Goal: Transaction & Acquisition: Purchase product/service

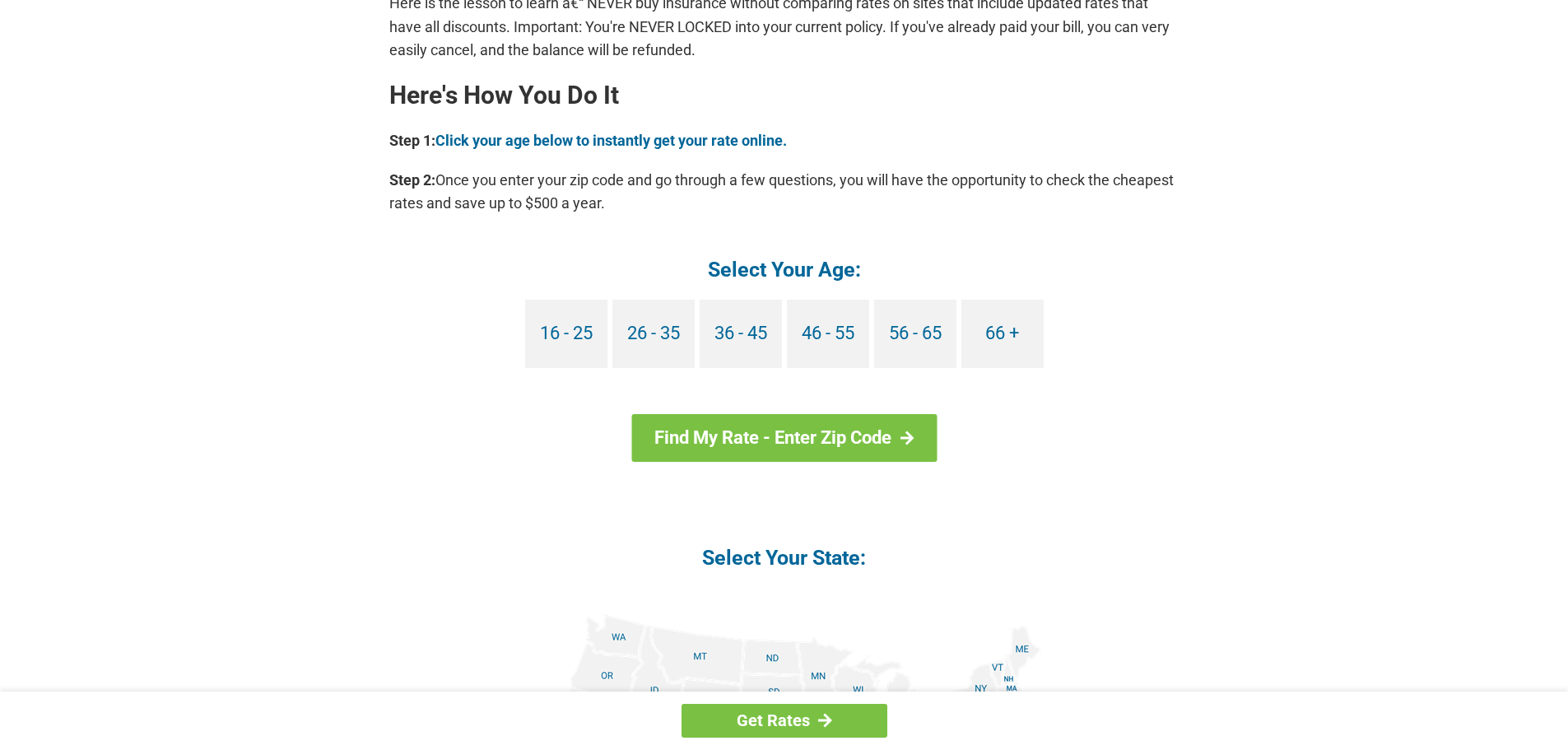
scroll to position [1481, 0]
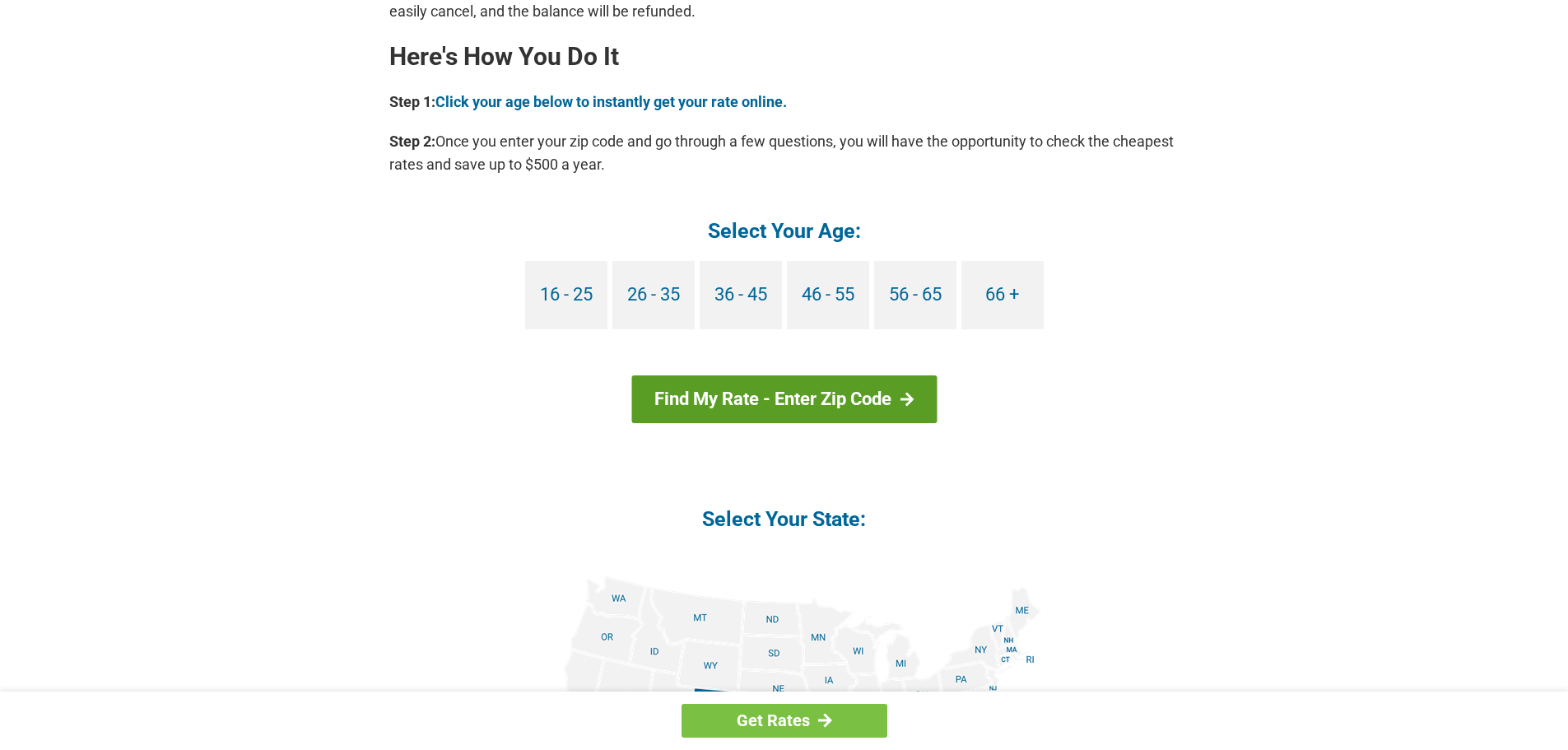
click at [851, 401] on link "Find My Rate - Enter Zip Code" at bounding box center [784, 399] width 306 height 47
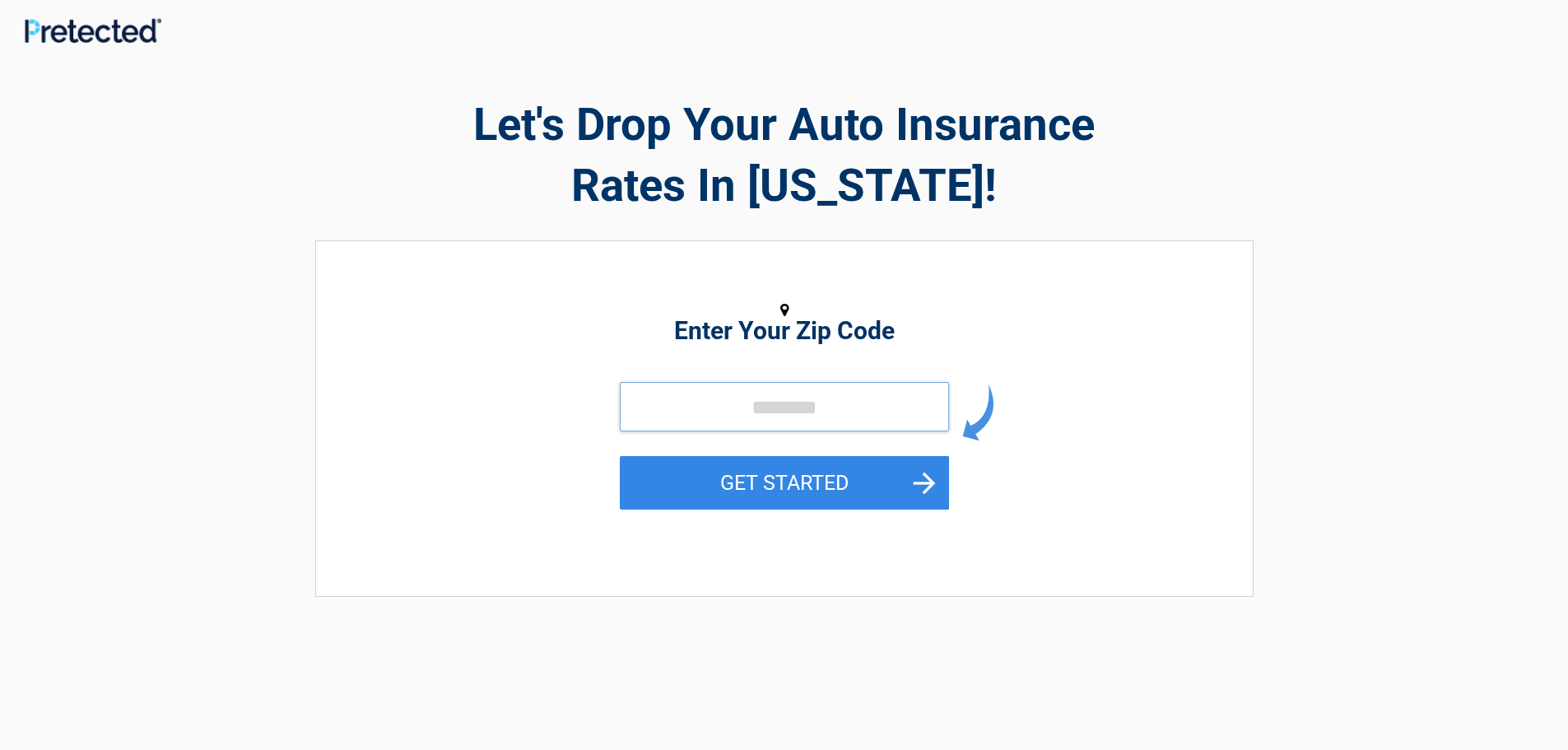
click at [782, 407] on input "tel" at bounding box center [785, 406] width 329 height 49
type input "*****"
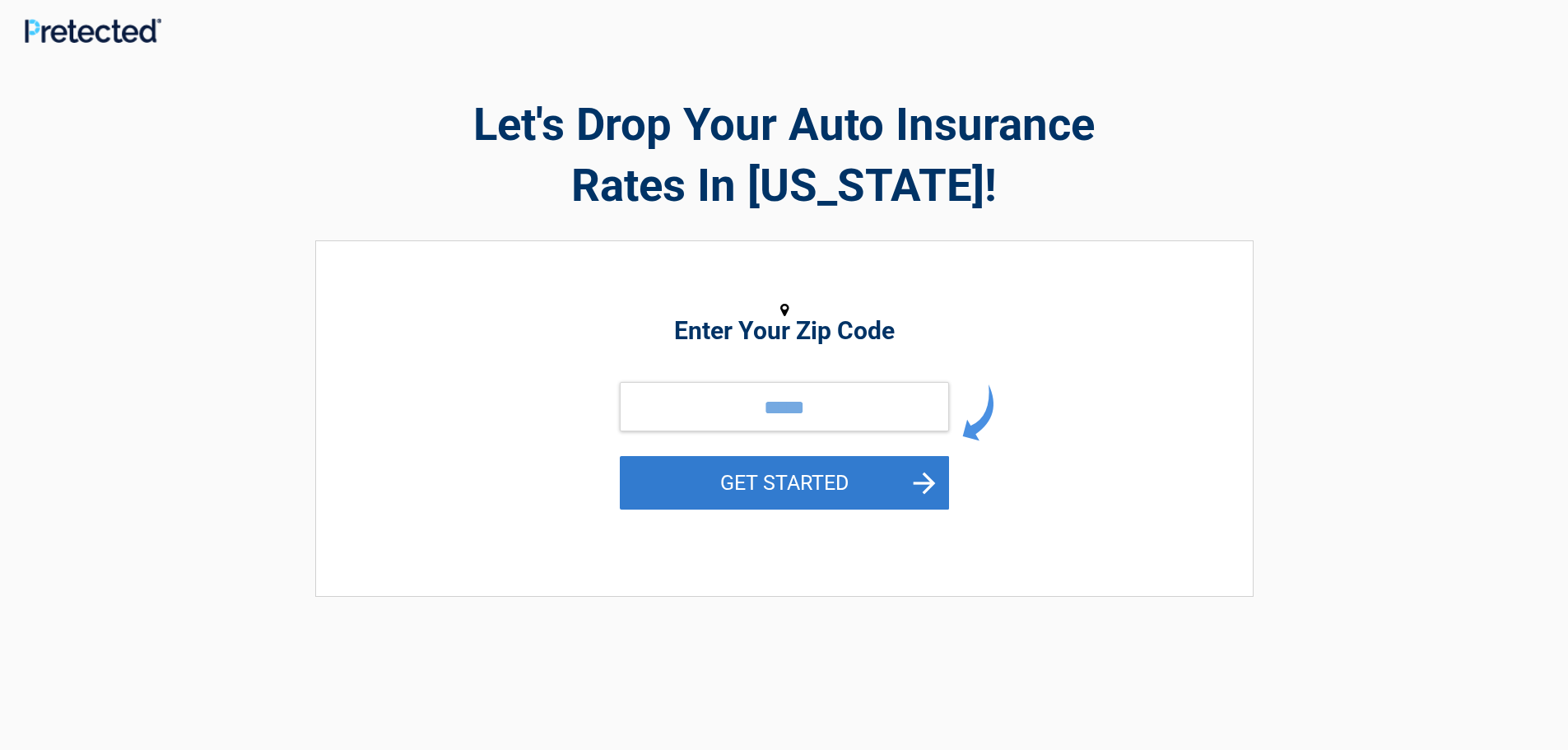
click at [806, 477] on button "GET STARTED" at bounding box center [785, 482] width 329 height 53
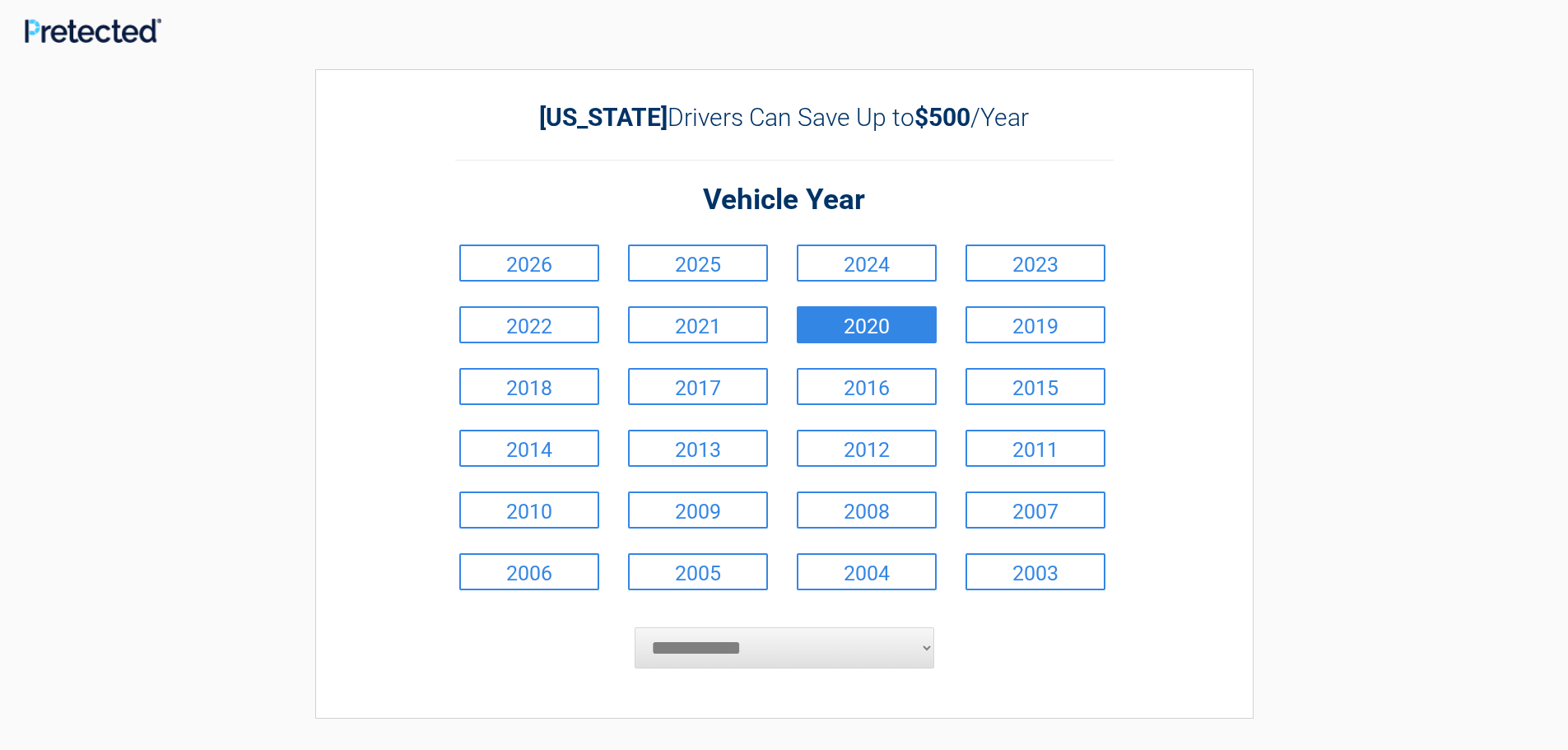
click at [874, 332] on link "2020" at bounding box center [867, 324] width 140 height 37
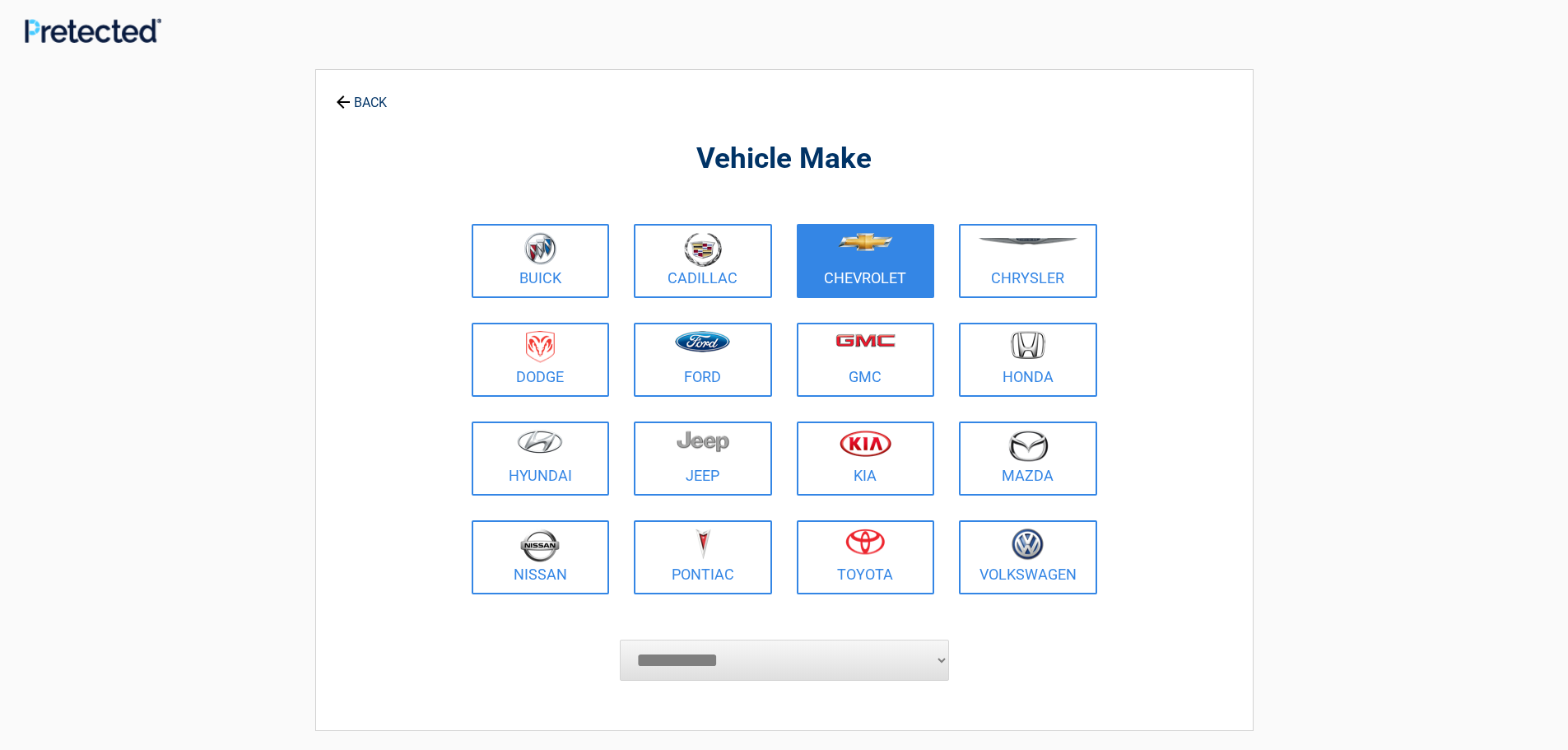
click at [880, 254] on figure at bounding box center [866, 250] width 119 height 37
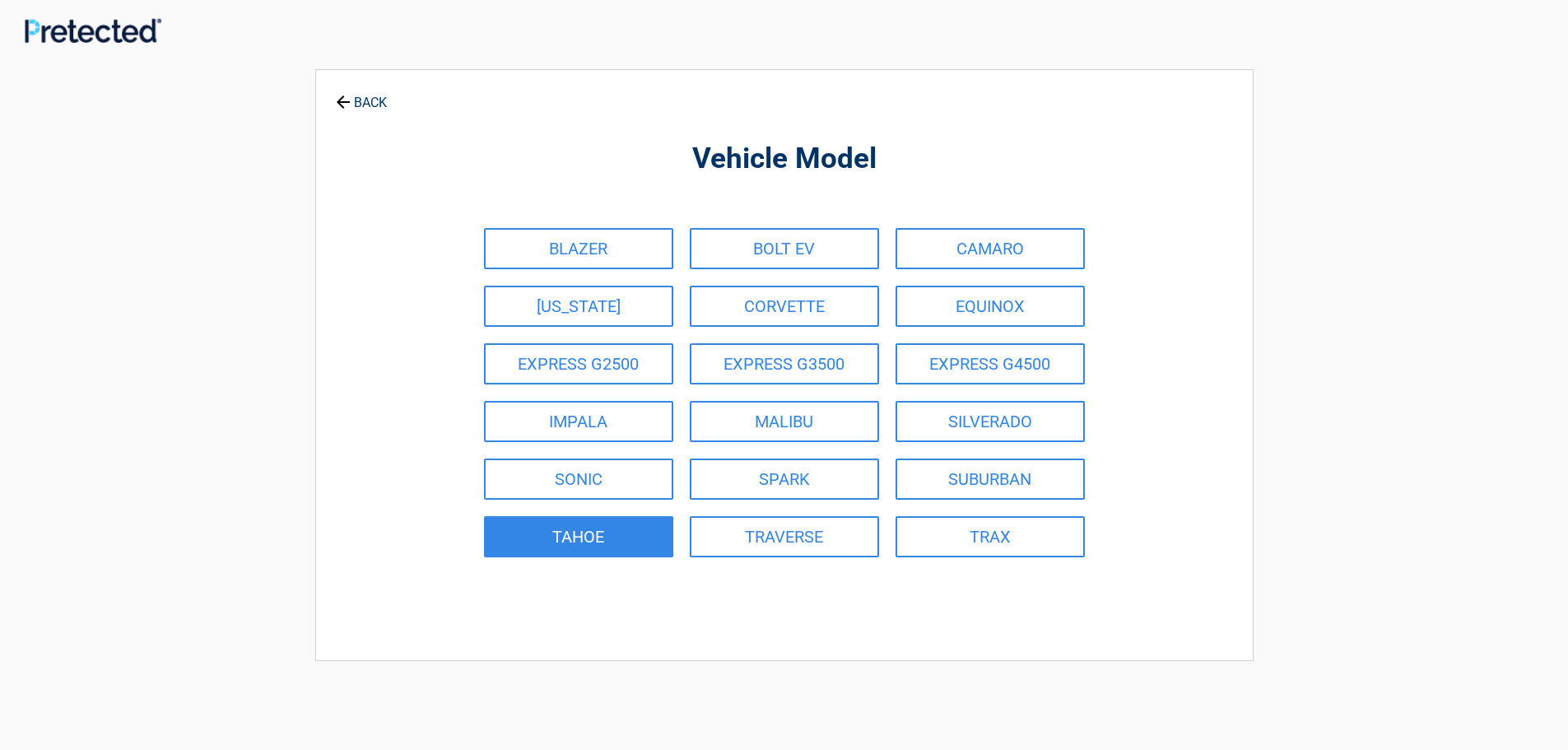
click at [566, 536] on link "TAHOE" at bounding box center [579, 536] width 190 height 41
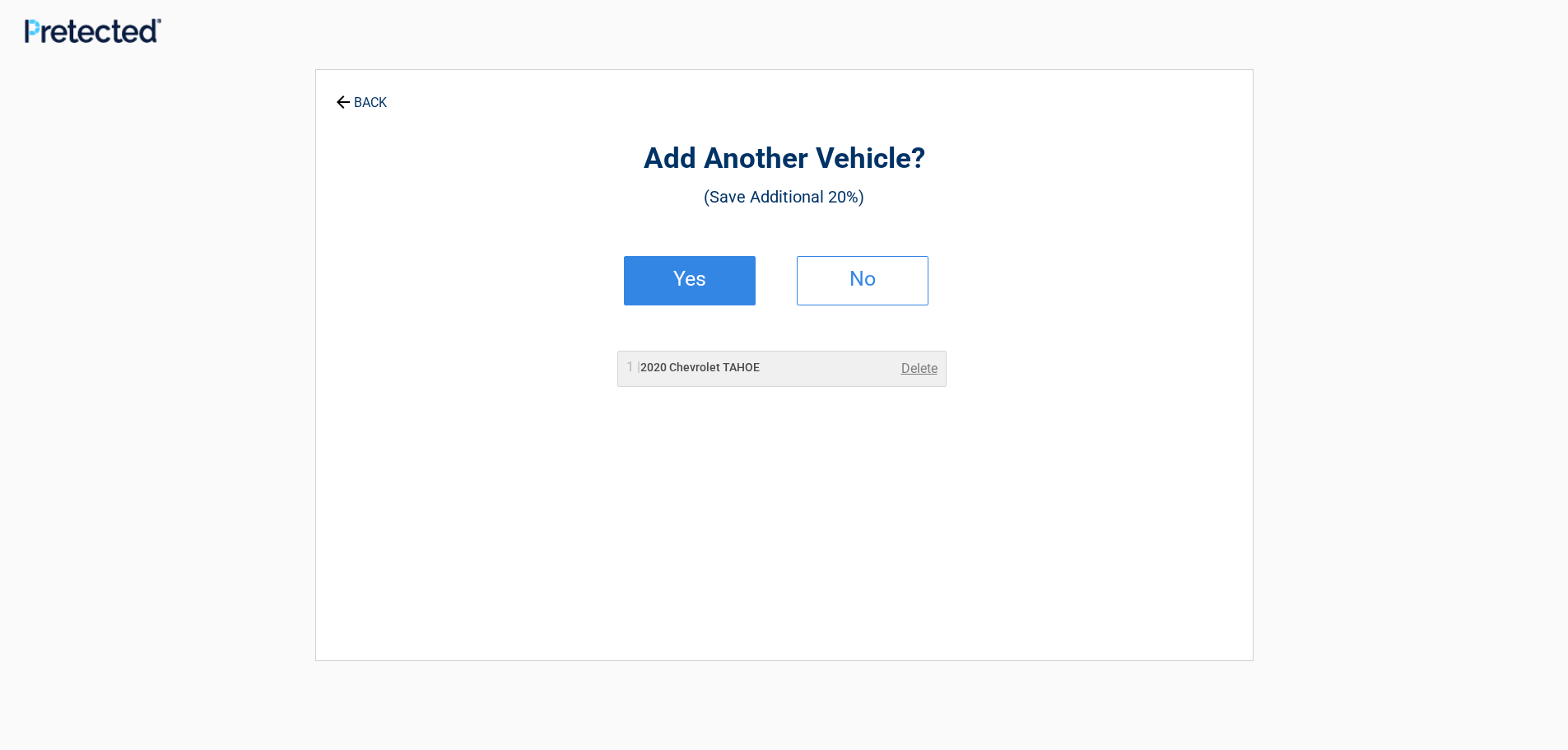
click at [687, 281] on h2 "Yes" at bounding box center [689, 278] width 97 height 11
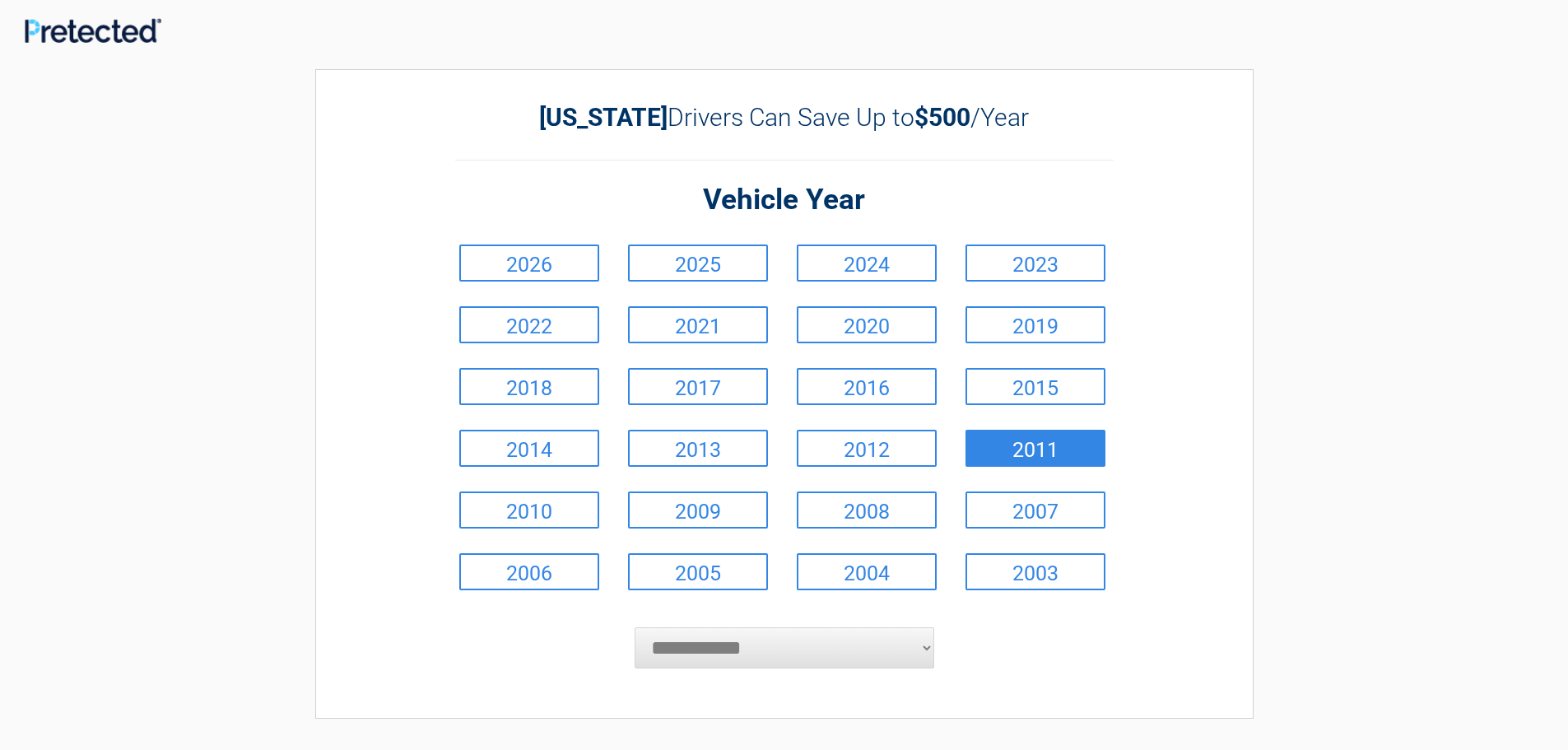
click at [1027, 451] on link "2011" at bounding box center [1036, 448] width 140 height 37
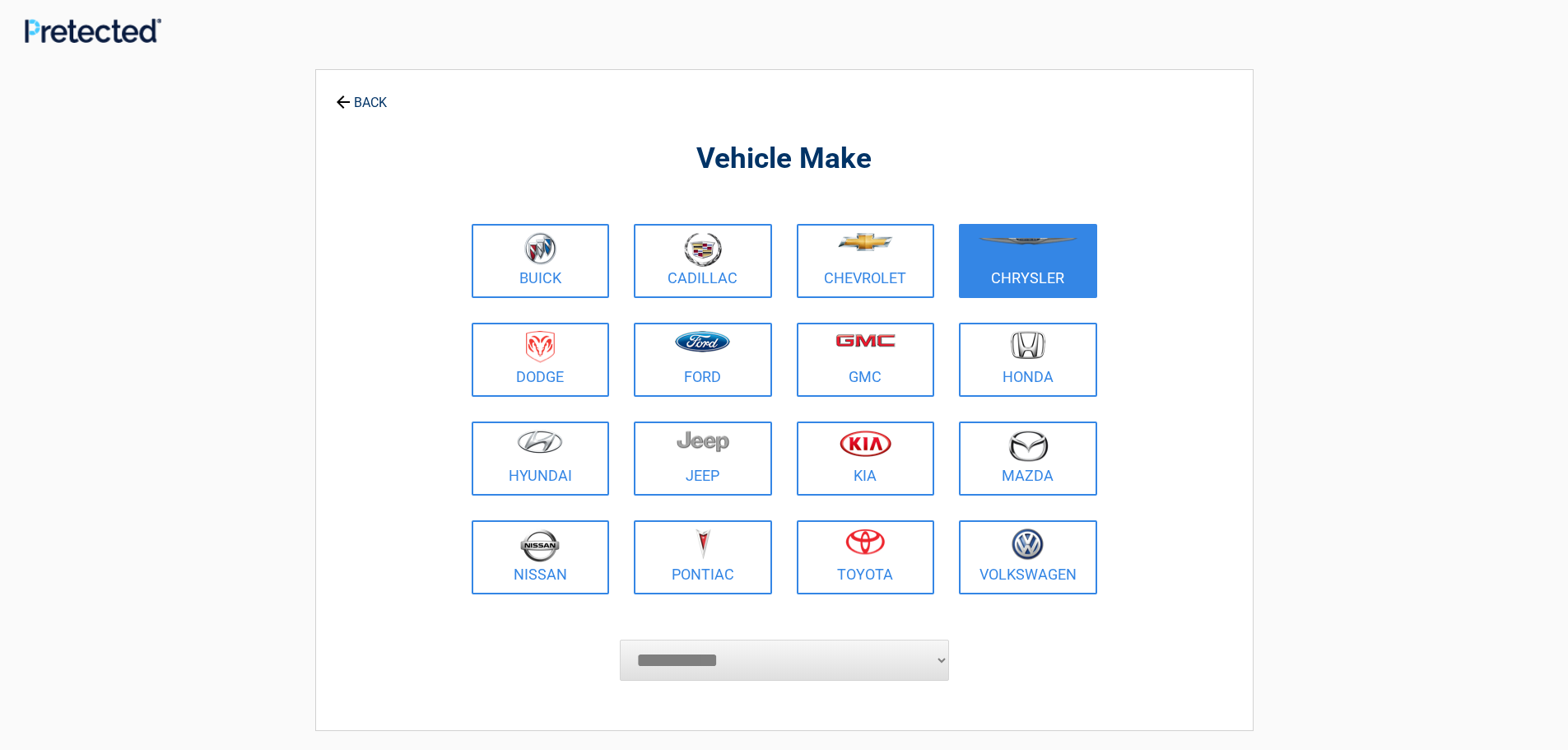
click at [1012, 275] on link "Chrysler" at bounding box center [1028, 261] width 139 height 74
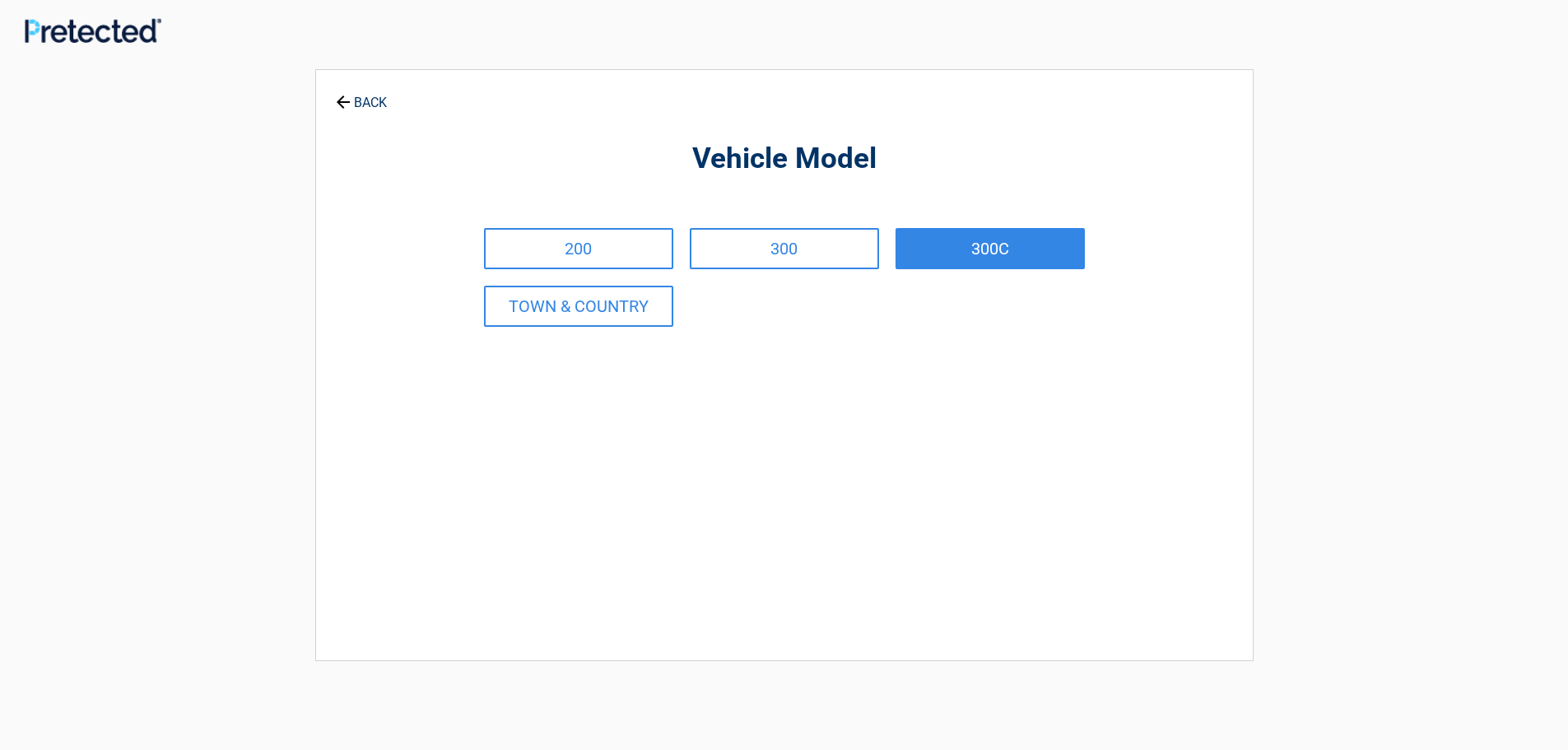
click at [998, 248] on link "300C" at bounding box center [991, 249] width 190 height 41
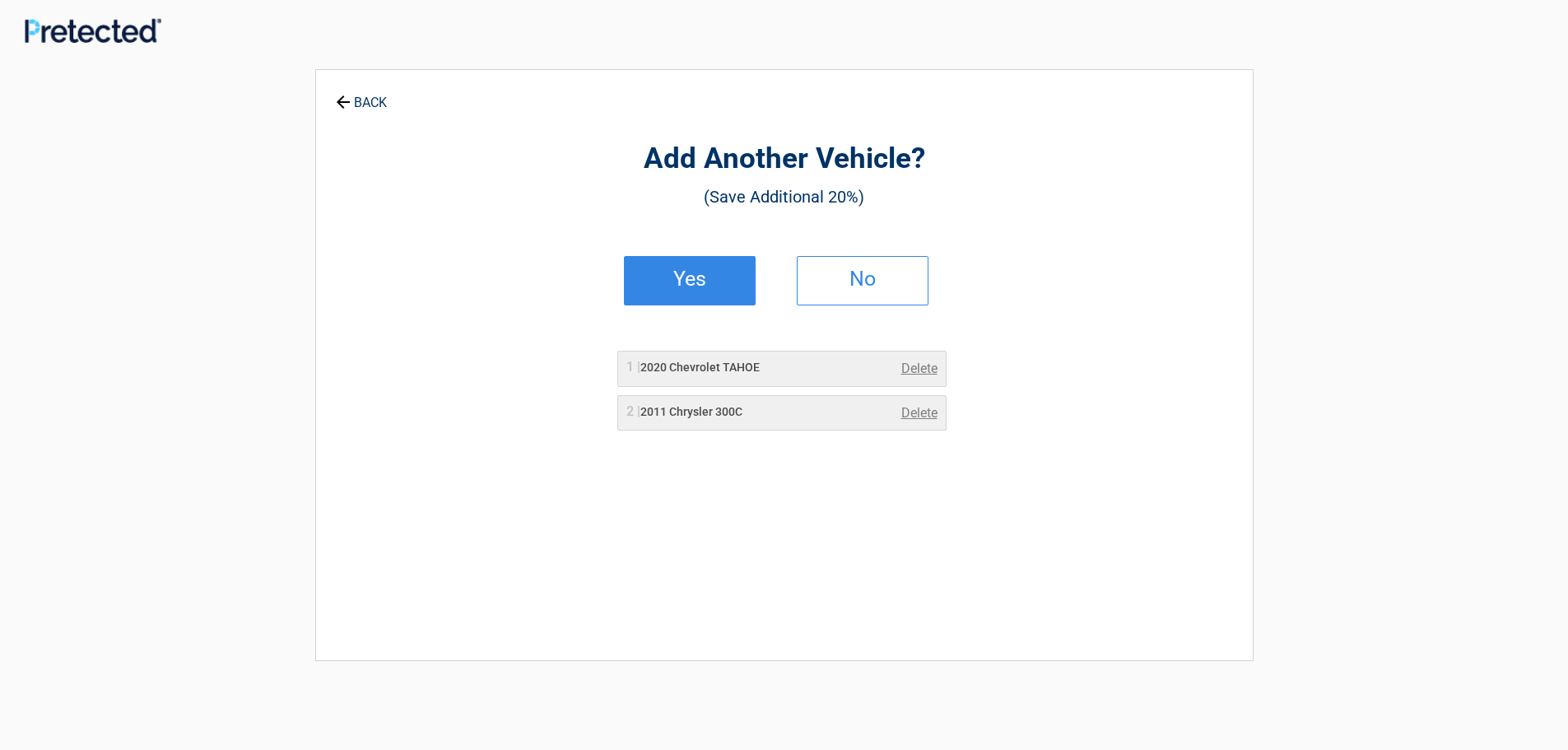
click at [684, 273] on h2 "Yes" at bounding box center [689, 278] width 97 height 11
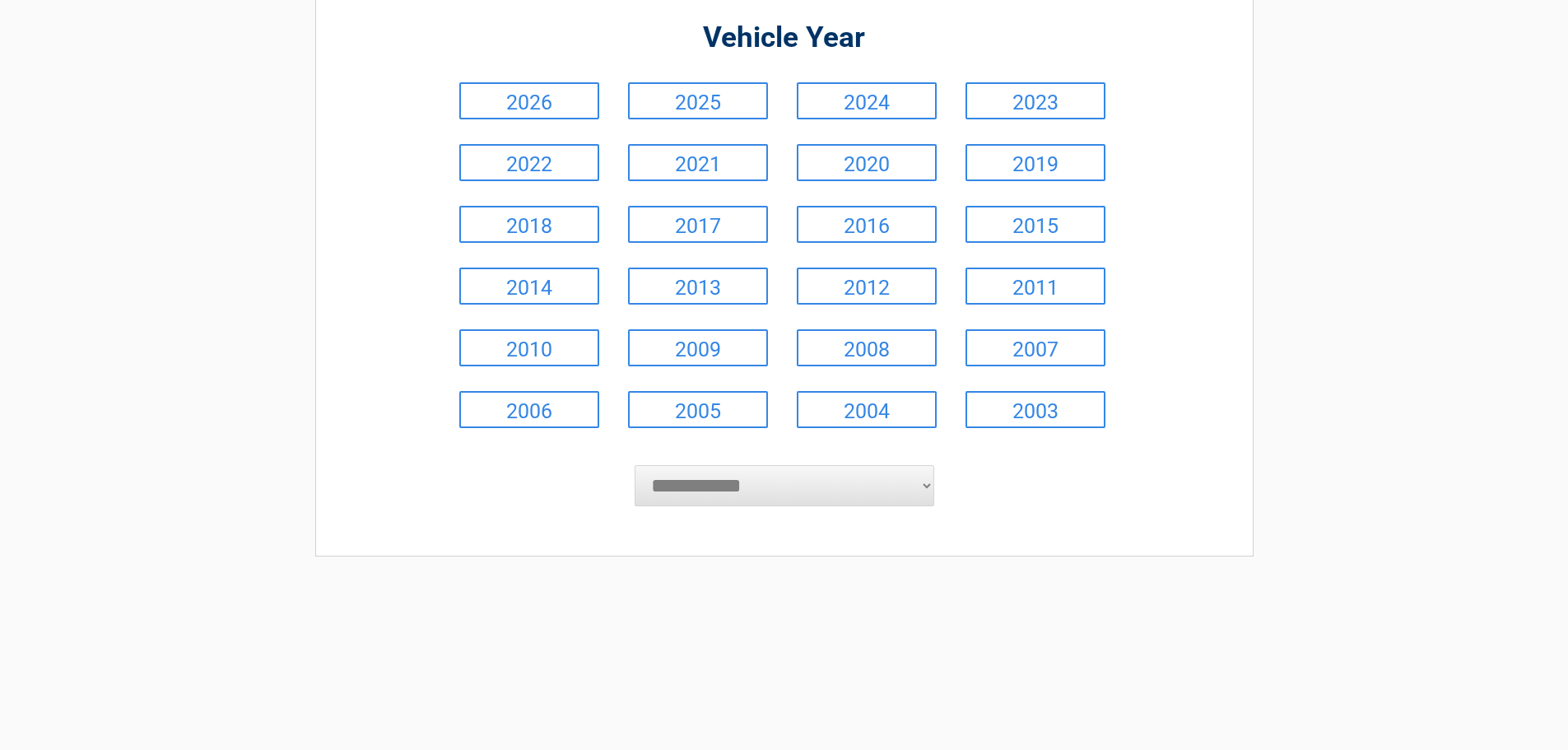
scroll to position [164, 0]
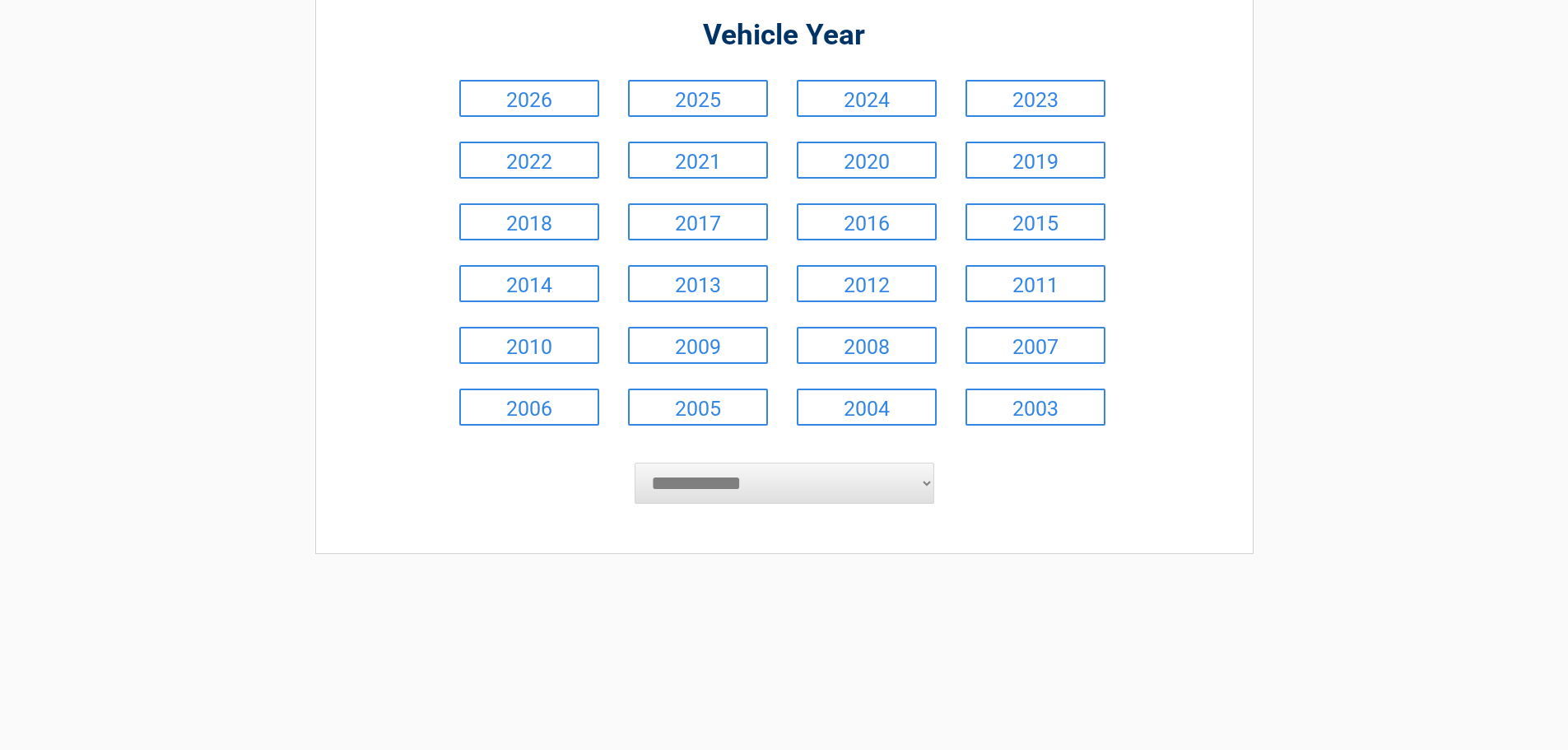
click at [712, 479] on select "**********" at bounding box center [785, 483] width 300 height 41
click at [742, 490] on select "**********" at bounding box center [785, 483] width 300 height 41
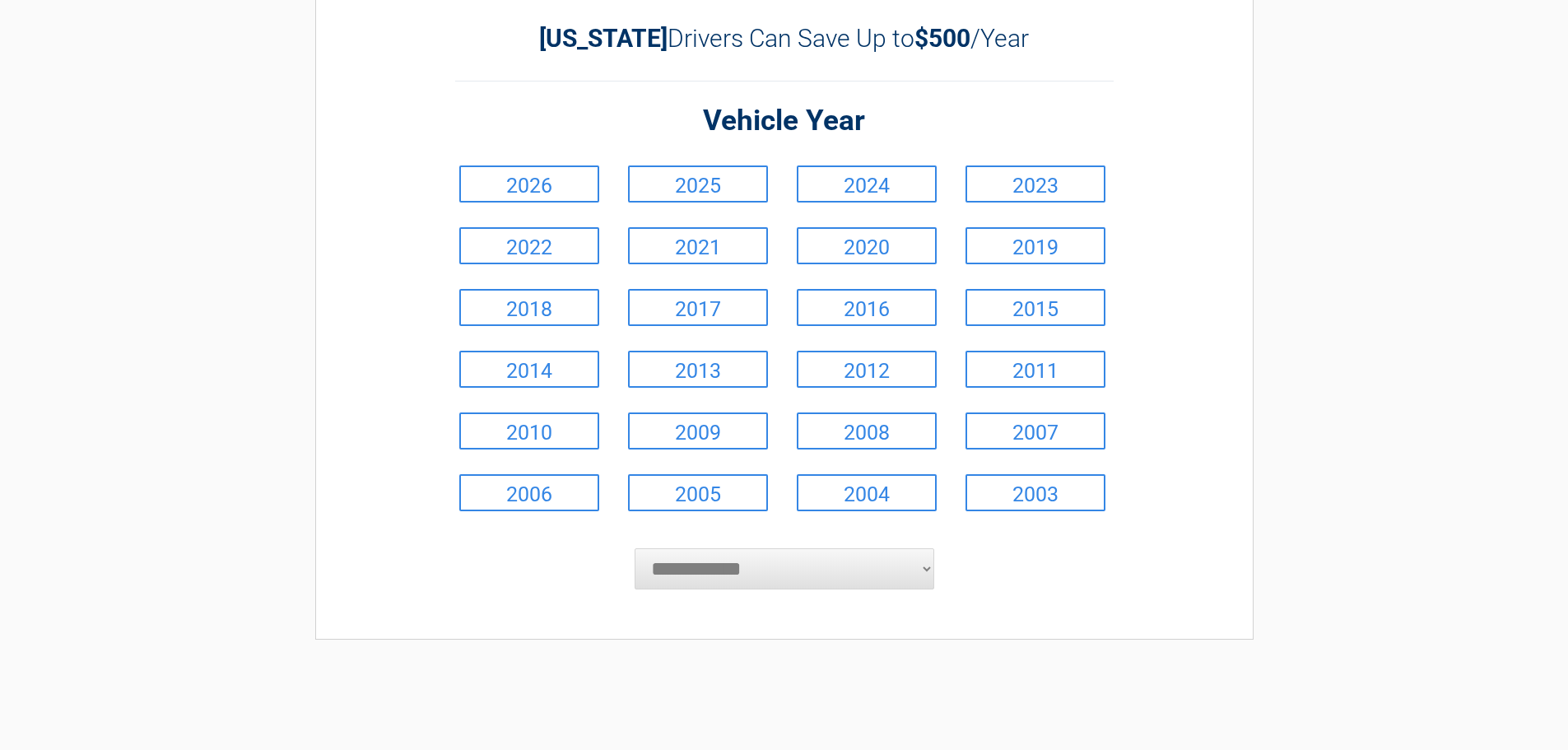
scroll to position [0, 0]
